Goal: Find specific page/section: Find specific page/section

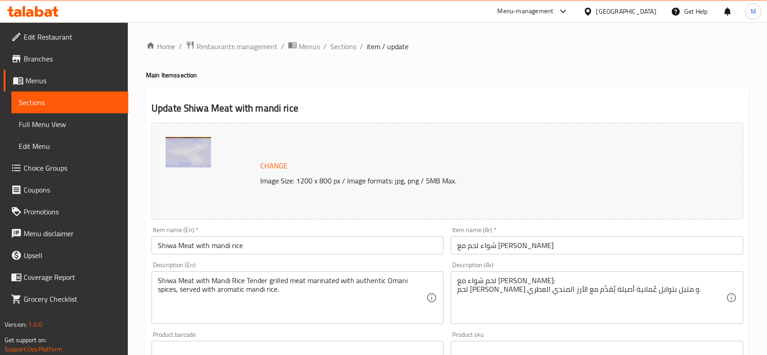
click at [51, 60] on span "Branches" at bounding box center [72, 58] width 97 height 11
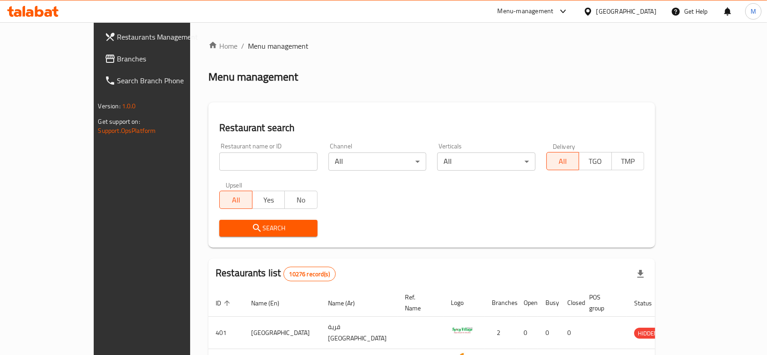
click at [214, 175] on div "Restaurant name or ID Restaurant name or ID" at bounding box center [268, 156] width 109 height 39
click at [214, 171] on div "Restaurant name or ID Restaurant name or ID" at bounding box center [268, 156] width 109 height 39
click at [219, 165] on input "search" at bounding box center [268, 161] width 98 height 18
type input "soriana"
click button "Search" at bounding box center [268, 228] width 98 height 17
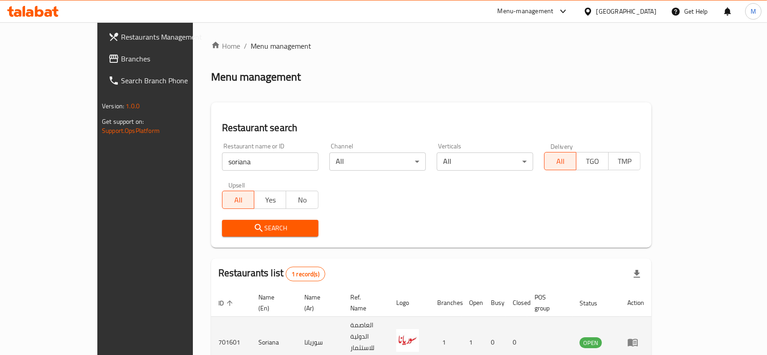
click at [211, 325] on td "701601" at bounding box center [231, 342] width 40 height 51
copy td "701601"
